Goal: Transaction & Acquisition: Purchase product/service

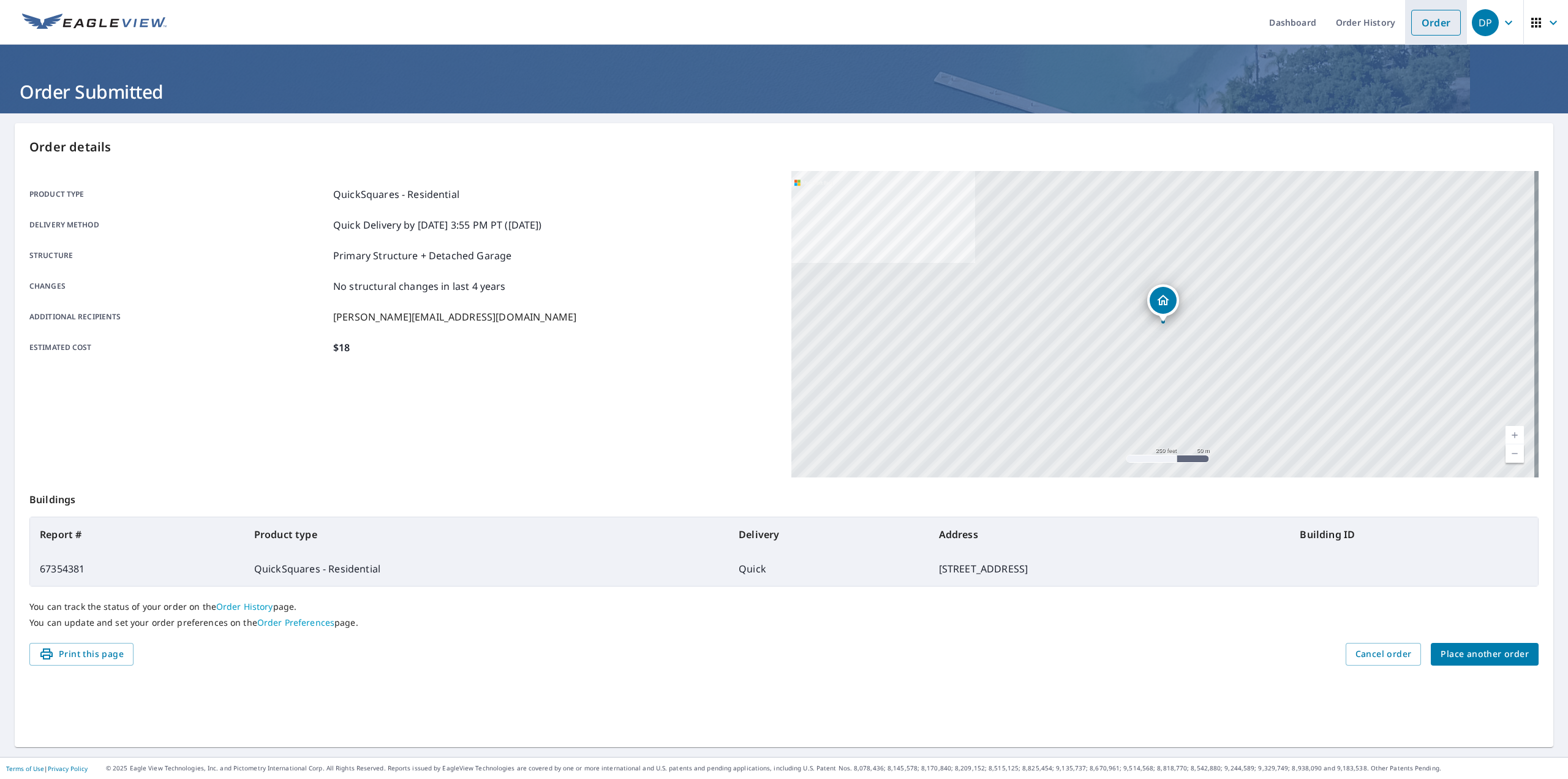
click at [1411, 21] on link "Order" at bounding box center [1436, 22] width 50 height 25
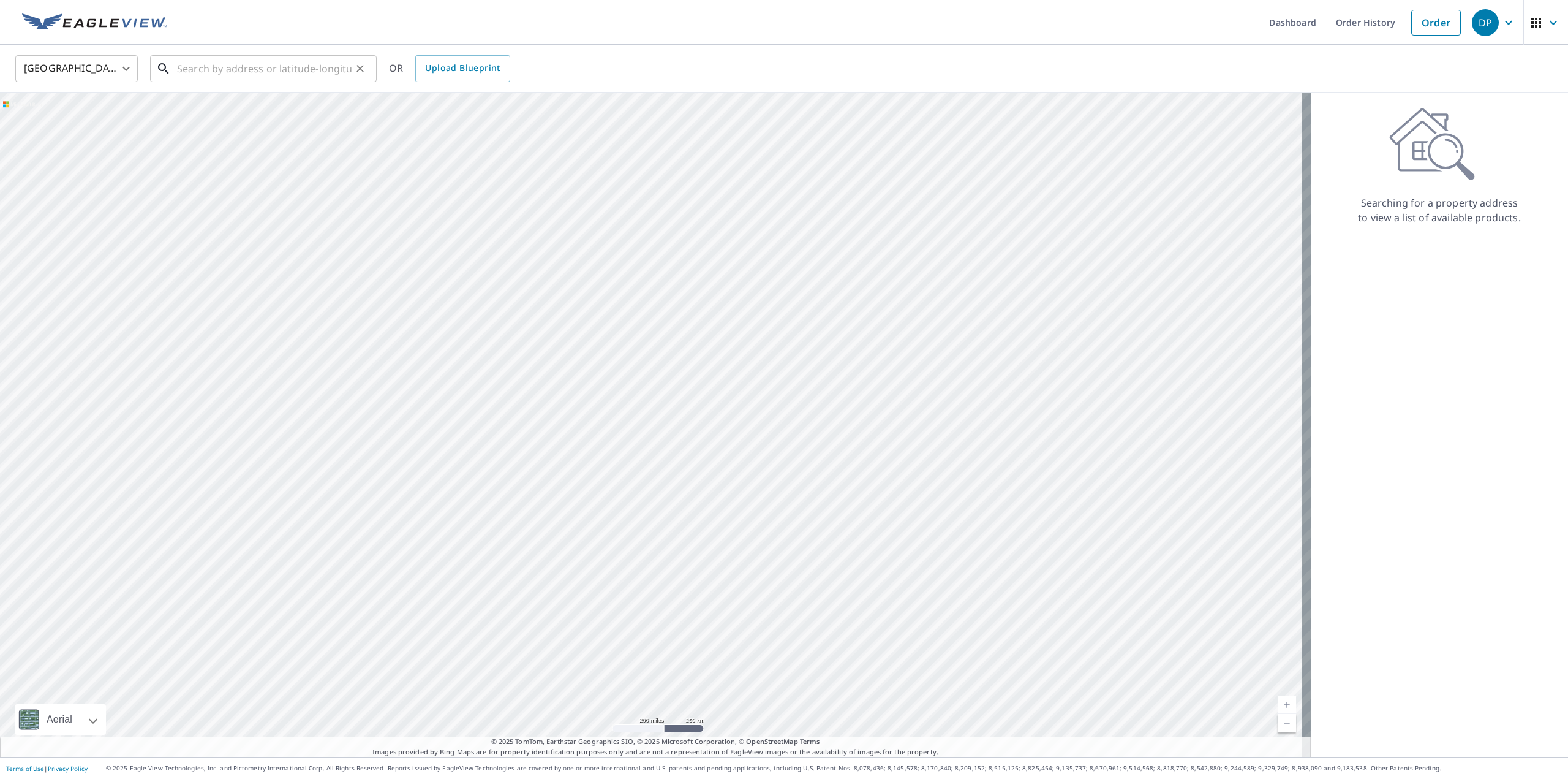
click at [249, 79] on input "text" at bounding box center [265, 69] width 175 height 35
paste input "[STREET_ADDRESS][PERSON_NAME]"
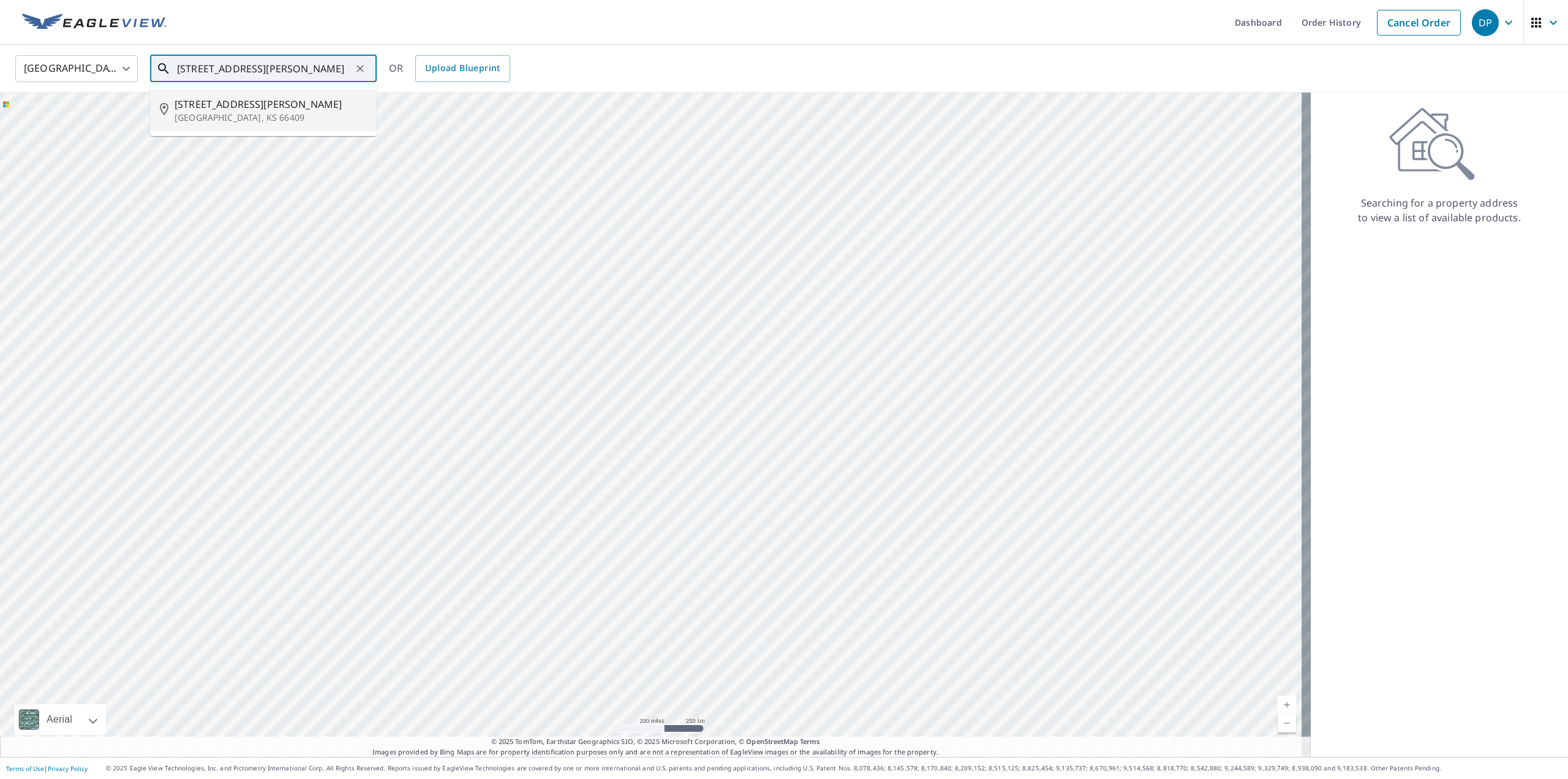
click at [261, 125] on li "[STREET_ADDRESS][PERSON_NAME]" at bounding box center [264, 110] width 227 height 41
type input "[STREET_ADDRESS][PERSON_NAME]"
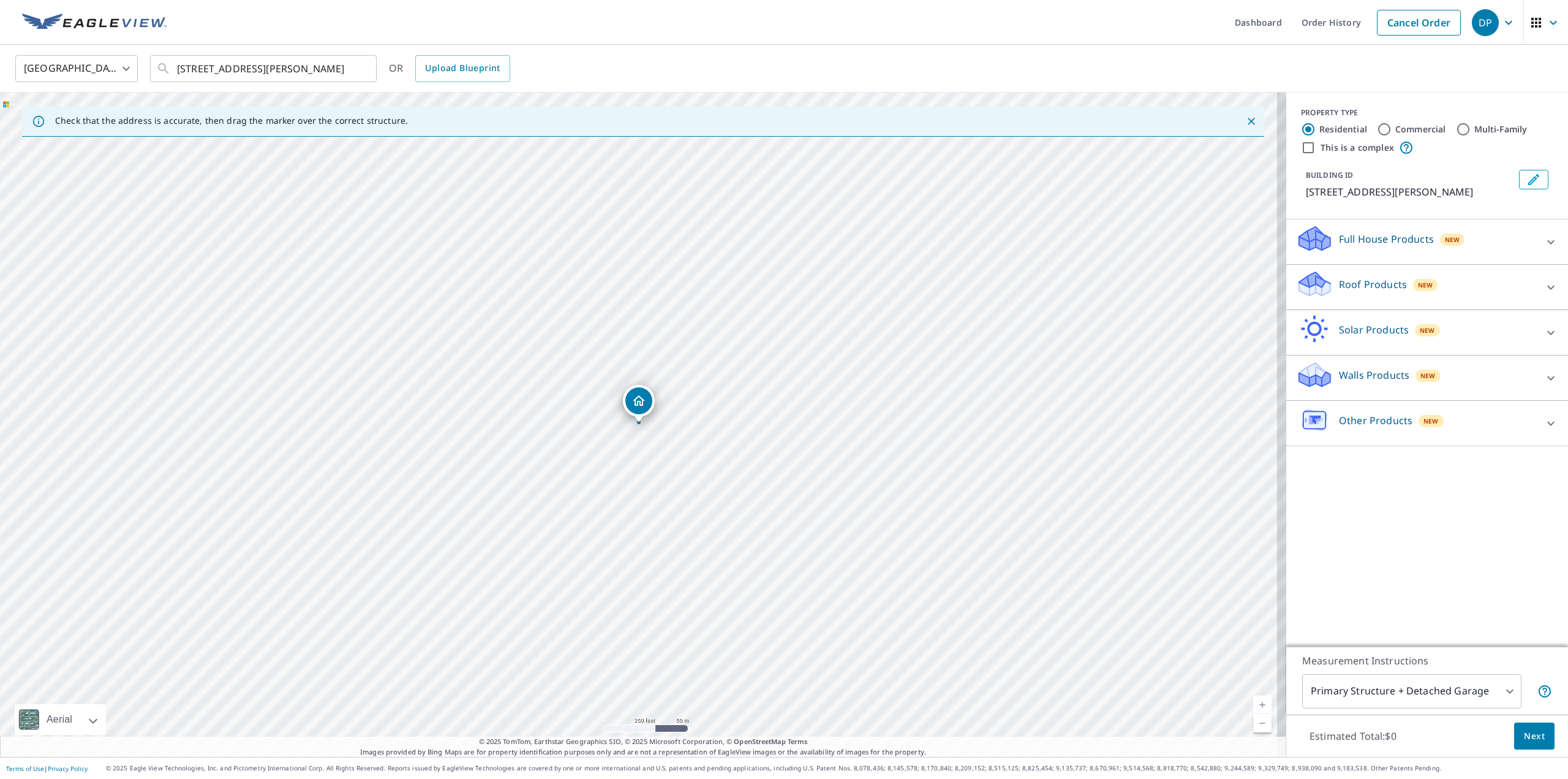
click at [1347, 296] on div "Roof Products New" at bounding box center [1416, 286] width 240 height 35
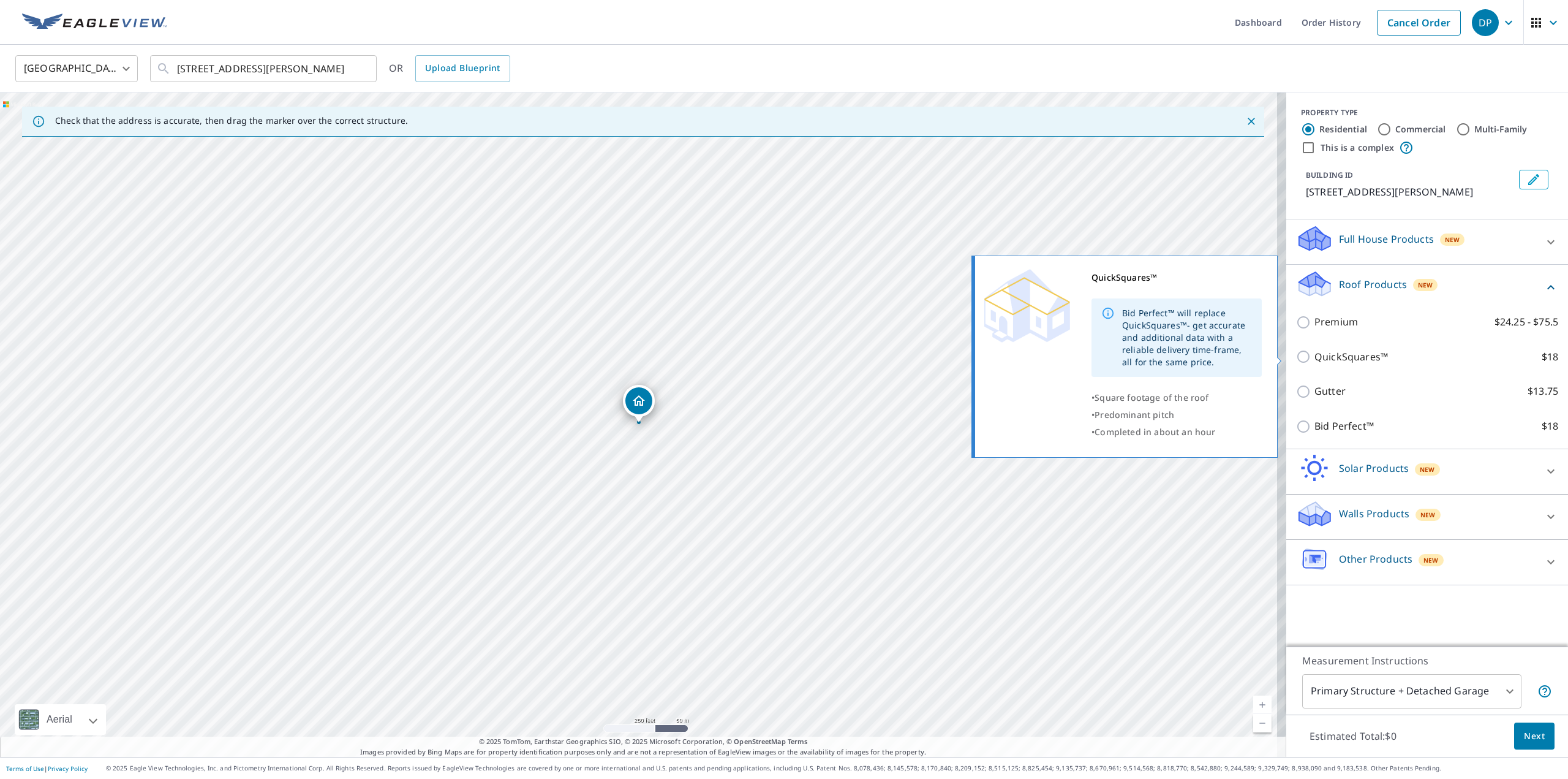
click at [1328, 362] on p "QuickSquares™" at bounding box center [1351, 357] width 73 height 15
click at [1315, 362] on input "QuickSquares™ $18" at bounding box center [1305, 357] width 19 height 15
checkbox input "true"
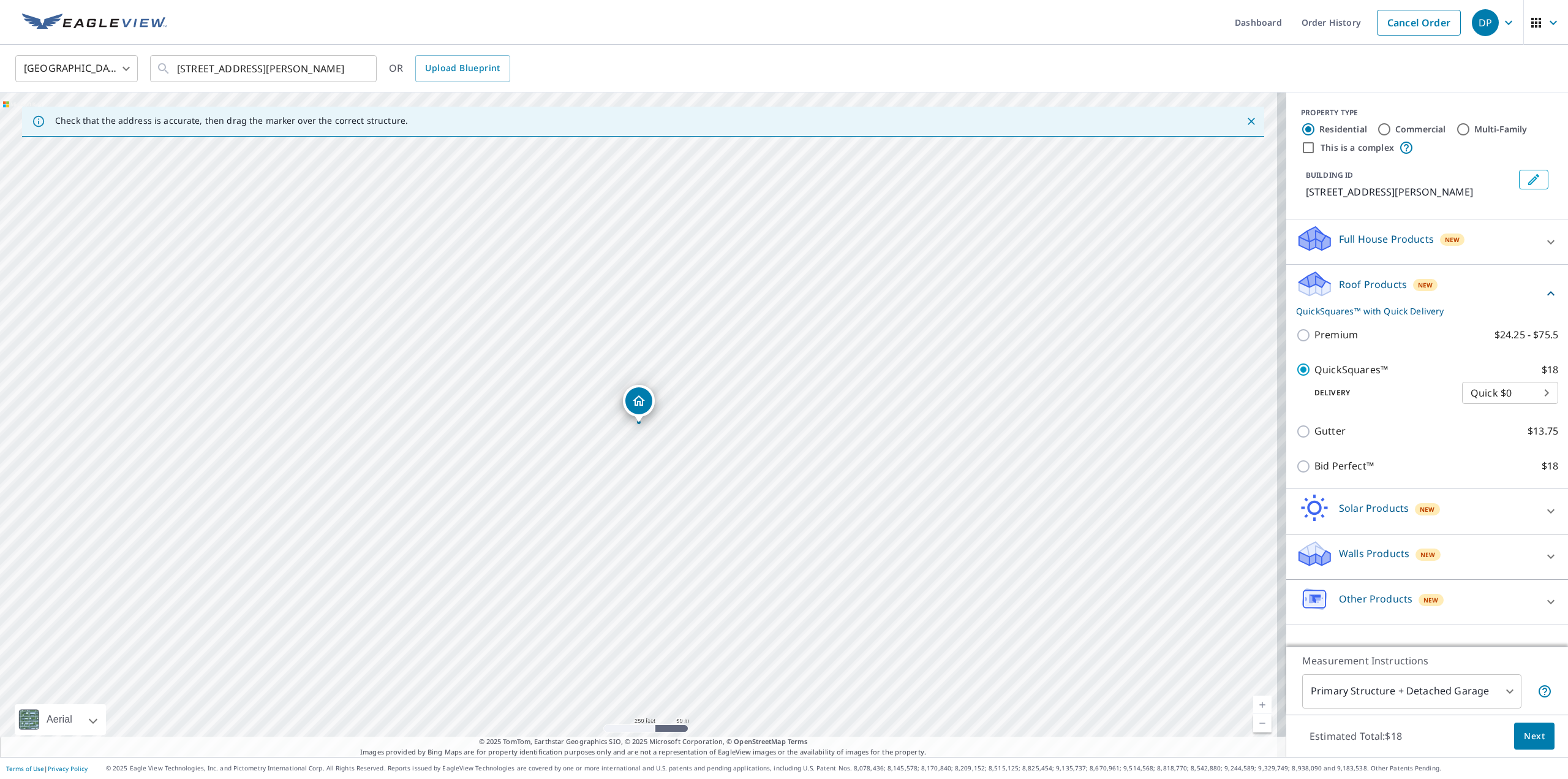
click at [1524, 728] on span "Next" at bounding box center [1534, 736] width 21 height 15
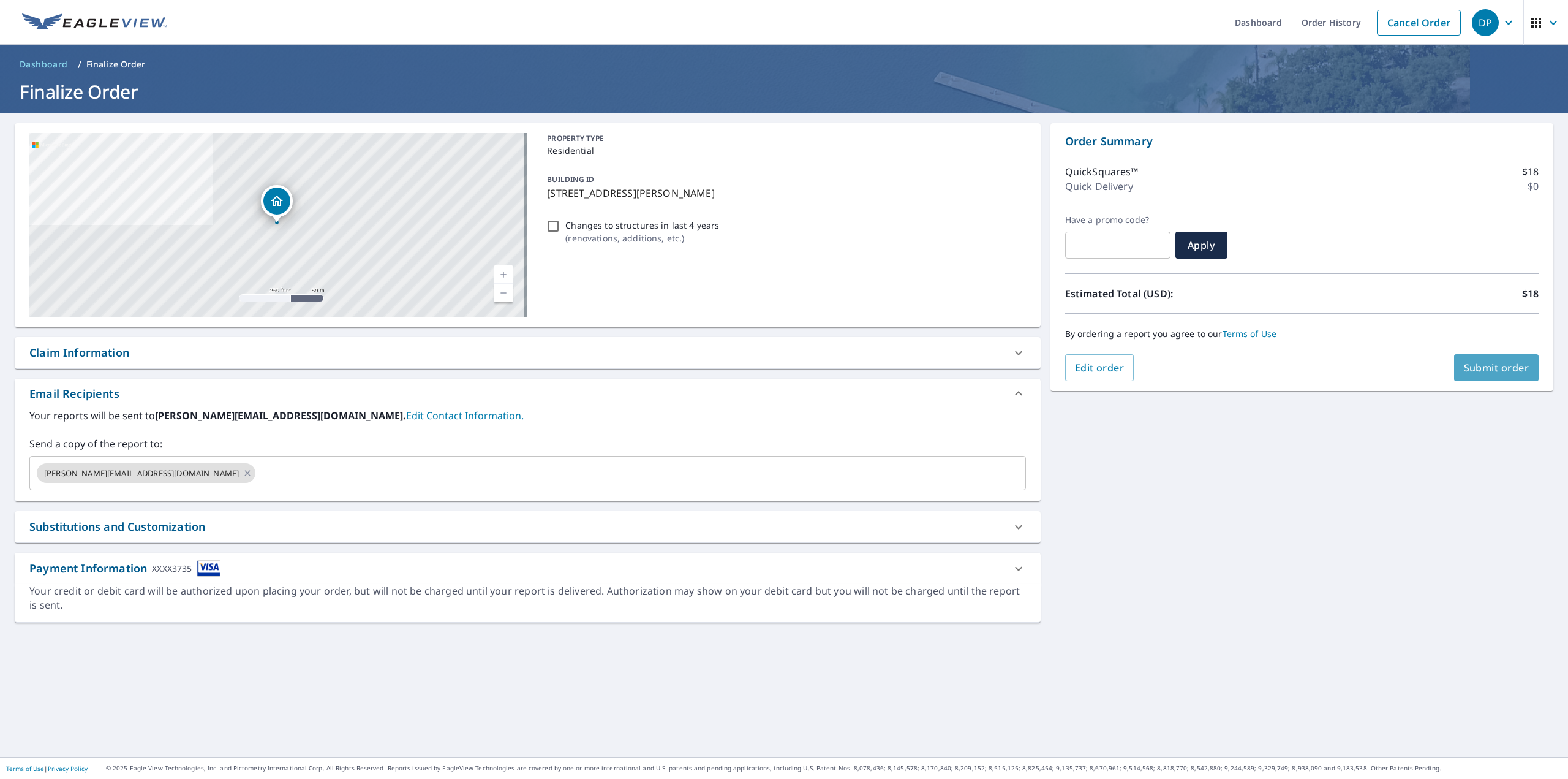
click at [1467, 372] on span "Submit order" at bounding box center [1497, 368] width 66 height 13
